Goal: Information Seeking & Learning: Learn about a topic

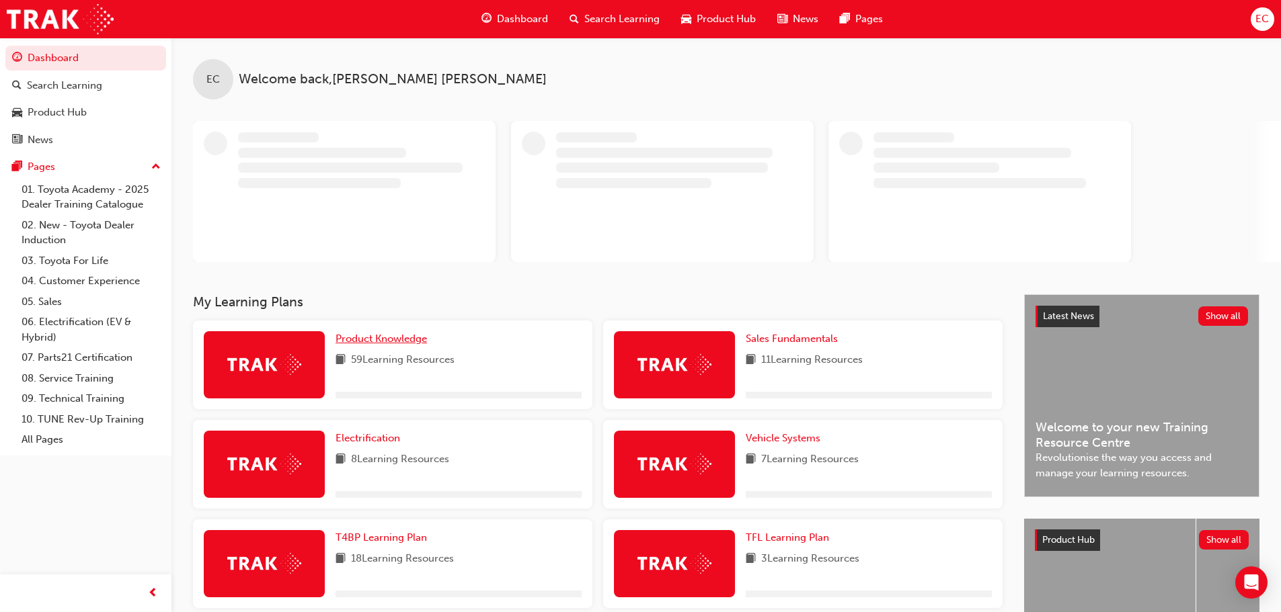
click at [397, 341] on span "Product Knowledge" at bounding box center [380, 339] width 91 height 12
